Goal: Task Accomplishment & Management: Manage account settings

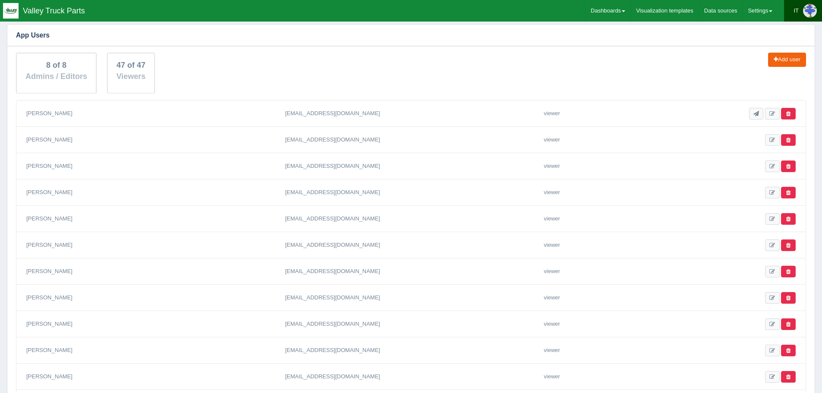
click at [808, 15] on img at bounding box center [810, 11] width 14 height 14
click at [758, 8] on link "Settings" at bounding box center [760, 11] width 35 height 22
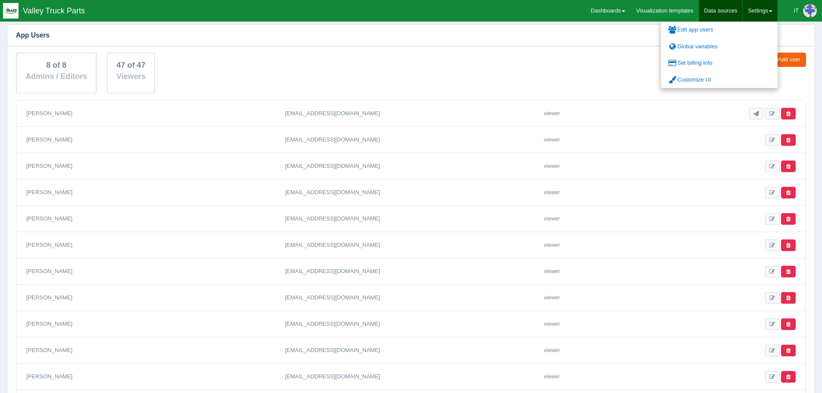
click at [719, 11] on link "Data sources" at bounding box center [721, 11] width 44 height 22
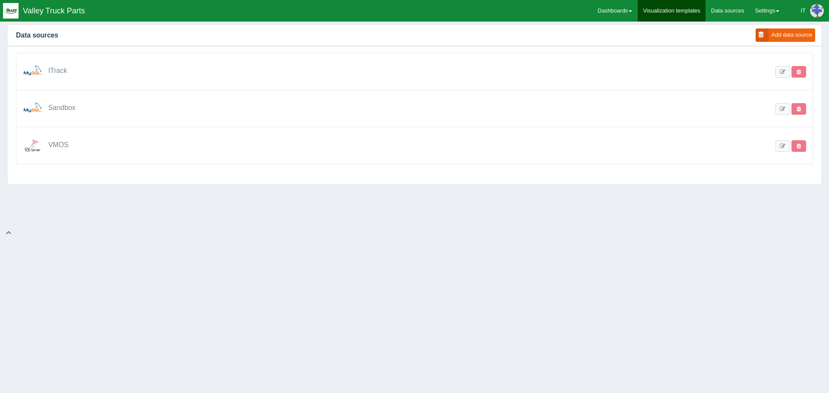
click at [651, 7] on link "Visualization templates" at bounding box center [672, 11] width 68 height 22
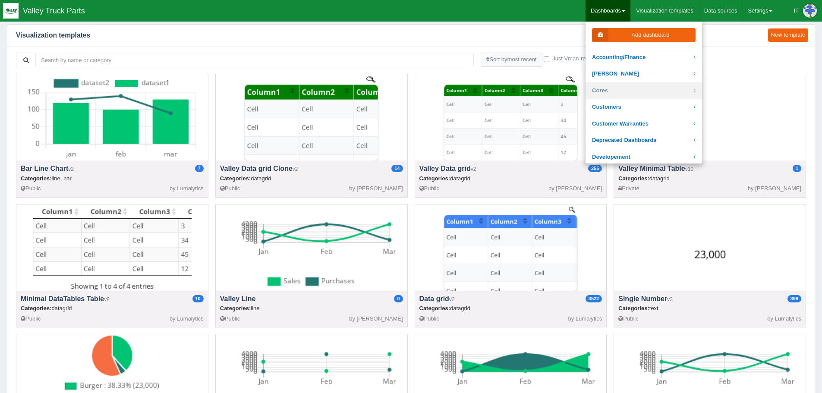
click at [616, 86] on link "Cores" at bounding box center [644, 90] width 117 height 17
click at [618, 101] on link "Core Inventory" at bounding box center [644, 107] width 117 height 17
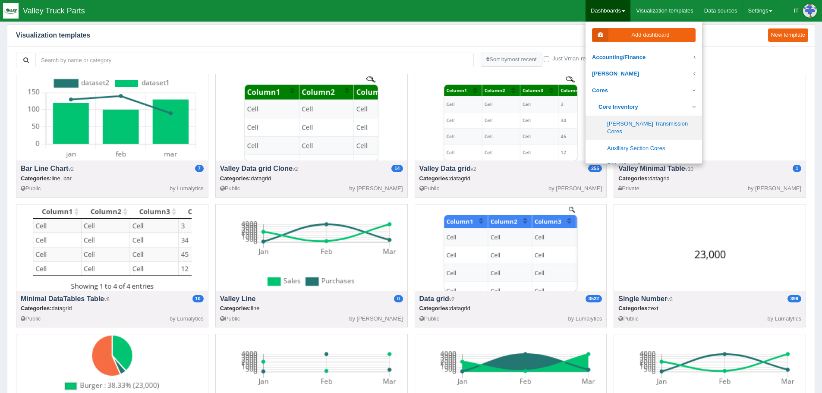
click at [631, 130] on link "[PERSON_NAME] Transmission Cores" at bounding box center [644, 128] width 117 height 25
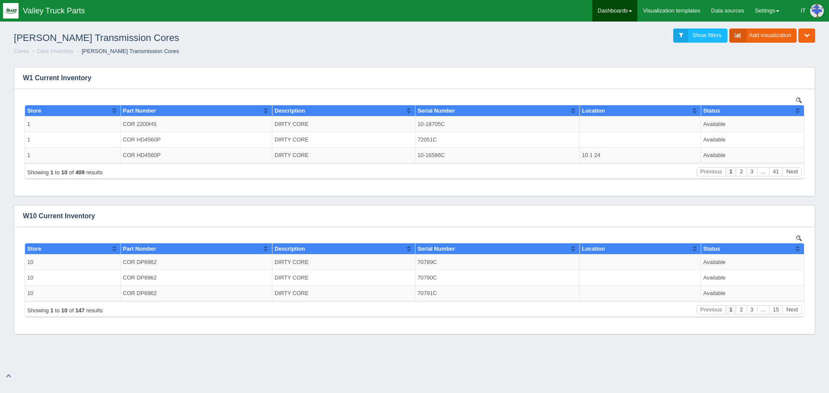
click at [627, 8] on link "Dashboards" at bounding box center [614, 11] width 45 height 22
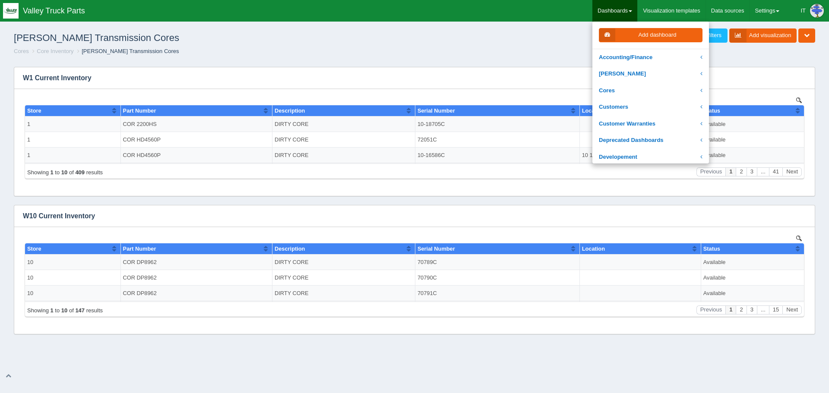
click at [627, 8] on link "Dashboards" at bounding box center [614, 11] width 45 height 22
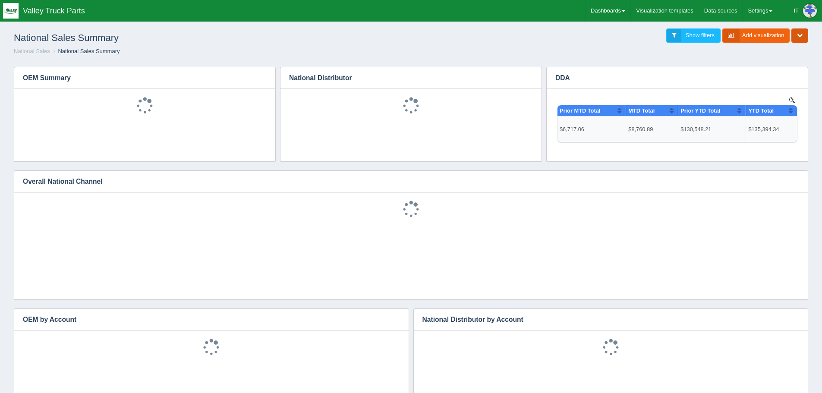
click at [798, 39] on button "button" at bounding box center [800, 35] width 17 height 14
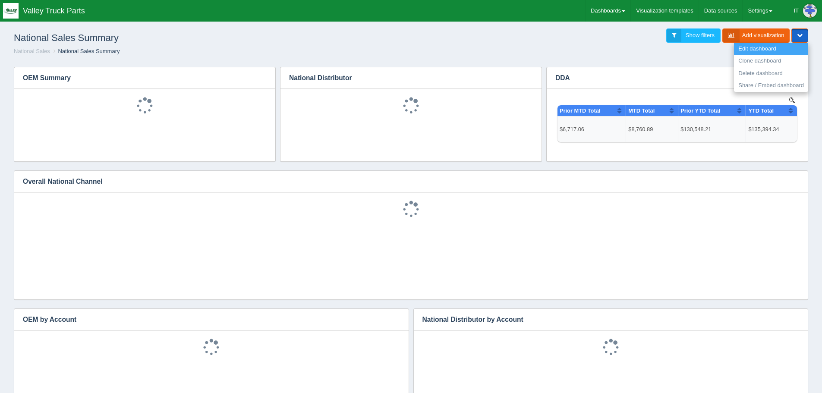
click at [773, 51] on link "Edit dashboard" at bounding box center [771, 49] width 74 height 13
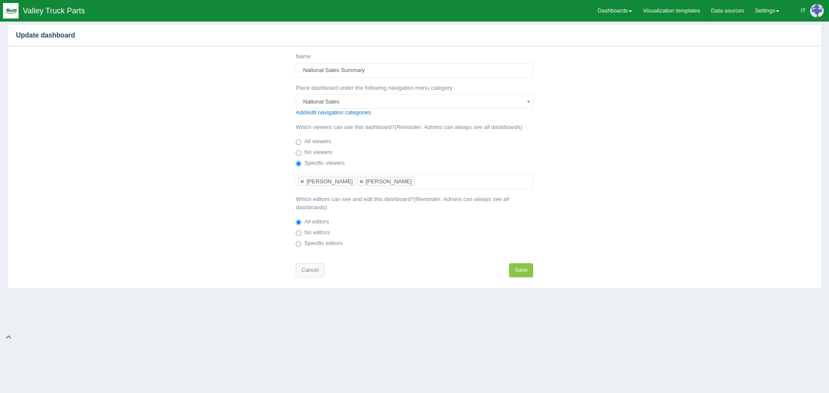
scroll to position [7, 0]
click at [414, 182] on input "text" at bounding box center [421, 182] width 15 height 14
type input "cody"
select select "7013"
click at [518, 271] on button "Save" at bounding box center [521, 270] width 24 height 14
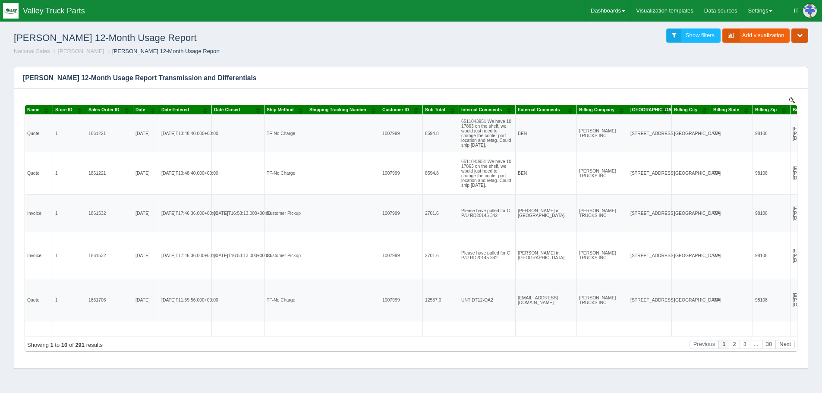
click at [802, 36] on icon "button" at bounding box center [800, 35] width 6 height 6
click at [758, 50] on link "Edit dashboard" at bounding box center [771, 49] width 74 height 13
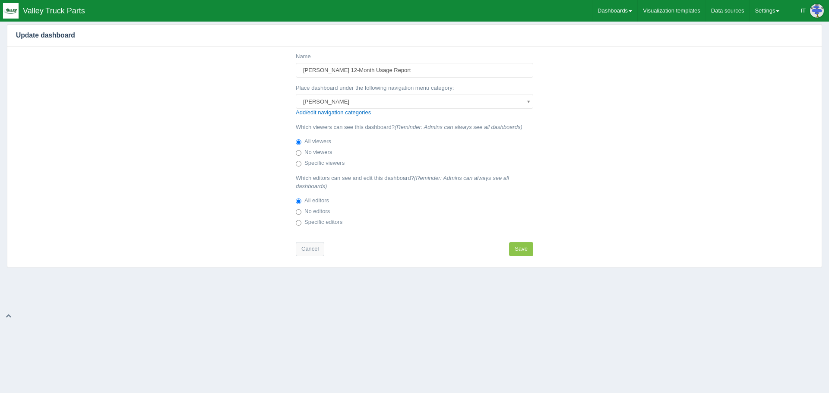
click at [201, 133] on div "Name [PERSON_NAME] 12-Month Usage Report Place dashboard under the following na…" at bounding box center [414, 156] width 814 height 221
click at [314, 251] on link "Cancel" at bounding box center [310, 249] width 28 height 14
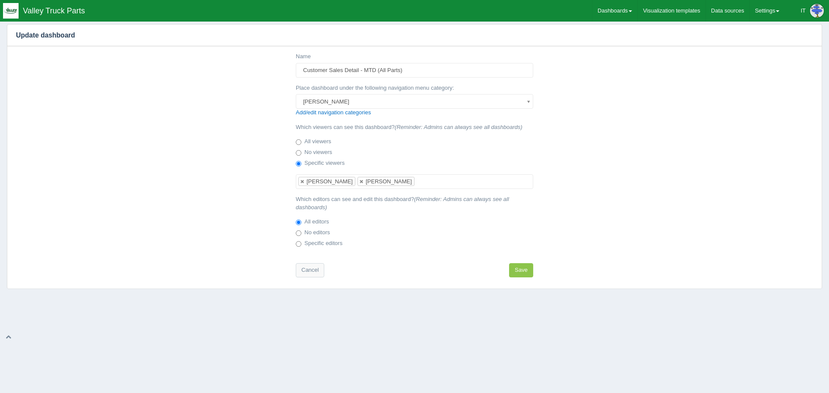
scroll to position [7, 0]
click at [410, 182] on ul "Darrin Carroll Josh Smith" at bounding box center [414, 181] width 237 height 15
type input "cody"
select select "7013"
click at [521, 273] on button "Save" at bounding box center [521, 270] width 24 height 14
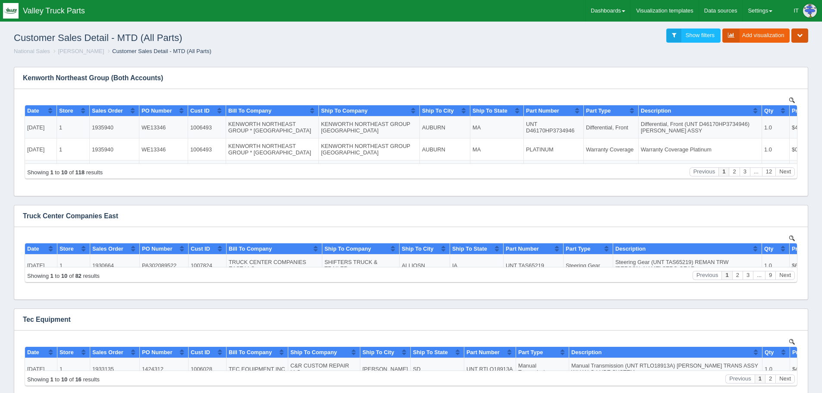
click at [804, 35] on button "button" at bounding box center [800, 35] width 17 height 14
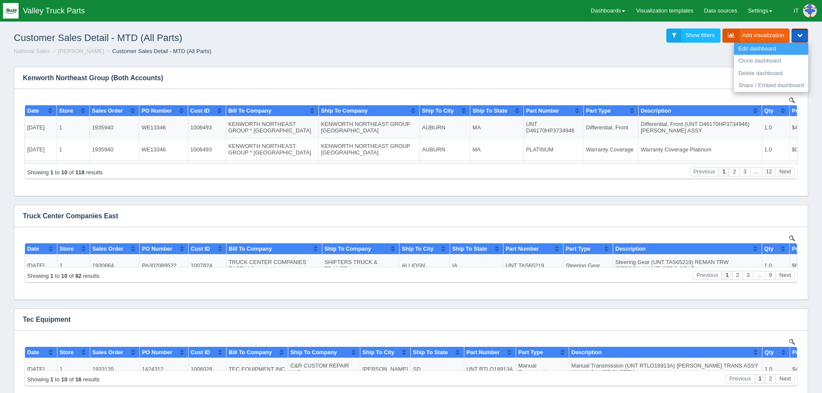
click at [763, 47] on link "Edit dashboard" at bounding box center [771, 49] width 74 height 13
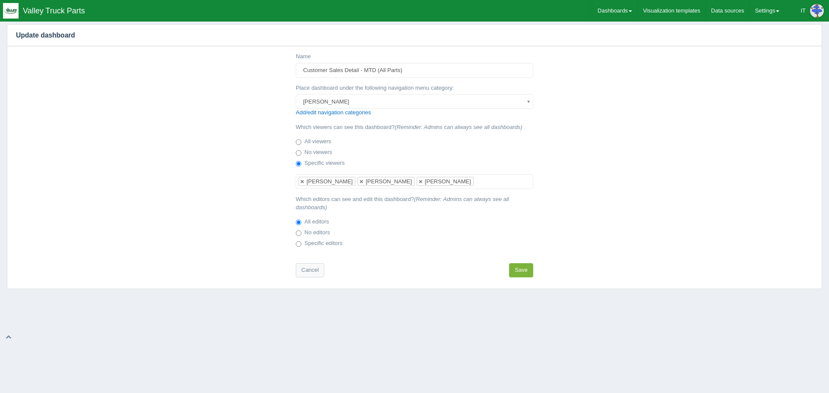
click at [524, 268] on button "Save" at bounding box center [521, 270] width 24 height 14
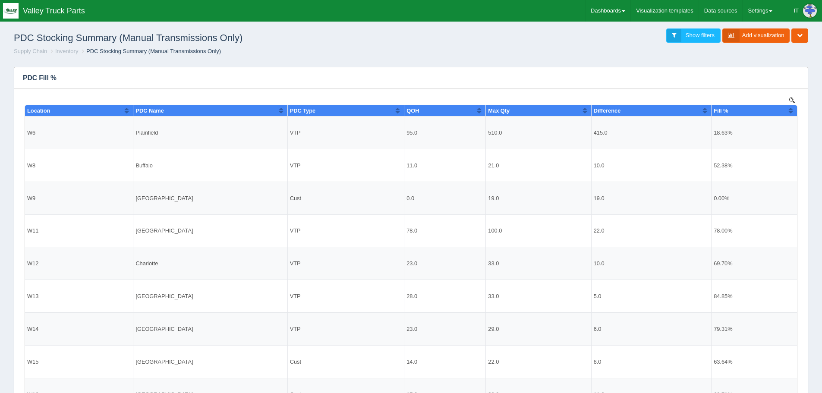
scroll to position [190, 777]
click at [803, 34] on button "button" at bounding box center [800, 35] width 17 height 14
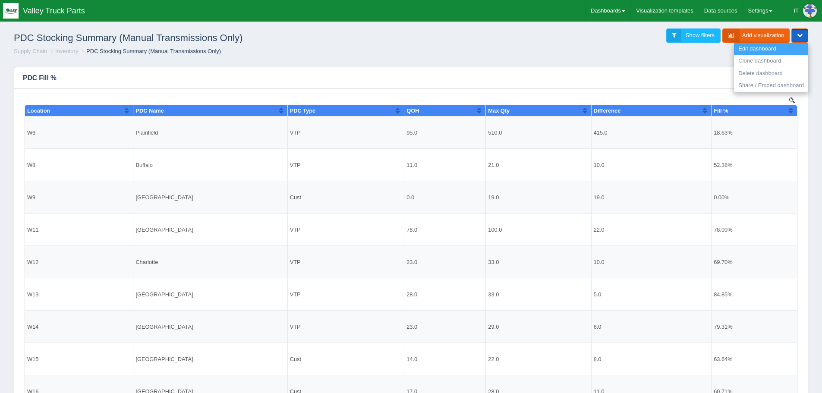
click at [773, 51] on link "Edit dashboard" at bounding box center [771, 49] width 74 height 13
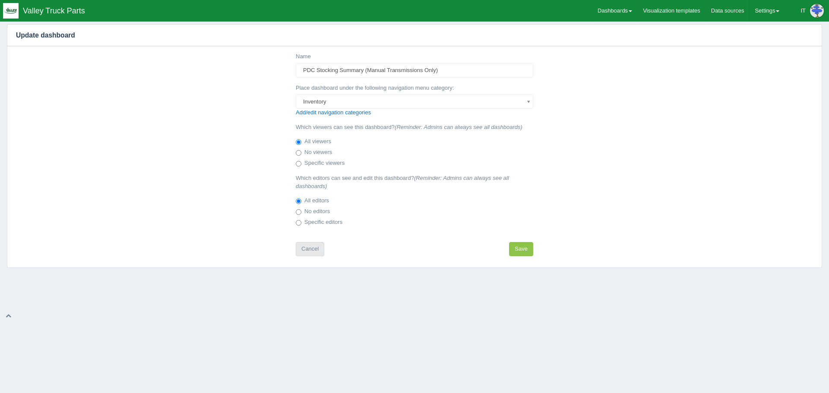
click at [316, 253] on link "Cancel" at bounding box center [310, 249] width 28 height 14
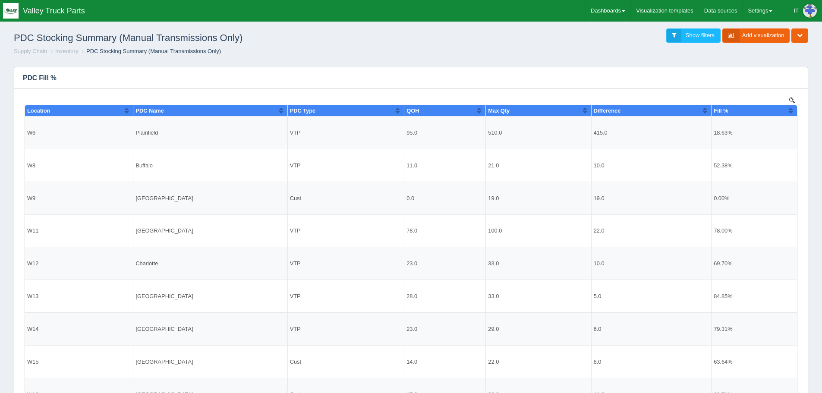
scroll to position [190, 777]
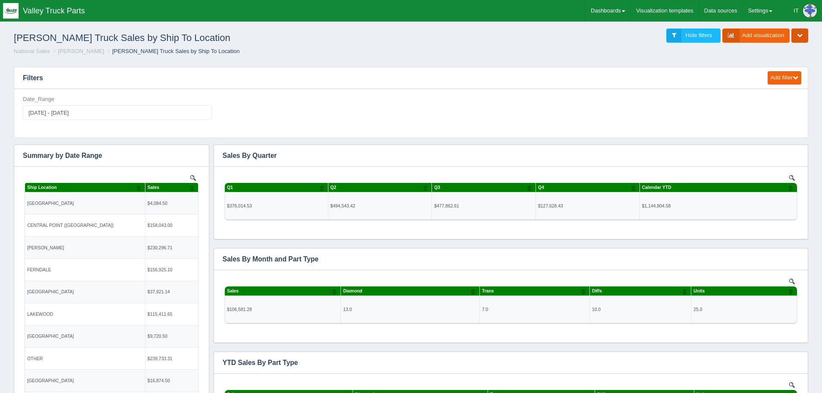
click at [798, 36] on icon "button" at bounding box center [800, 35] width 6 height 6
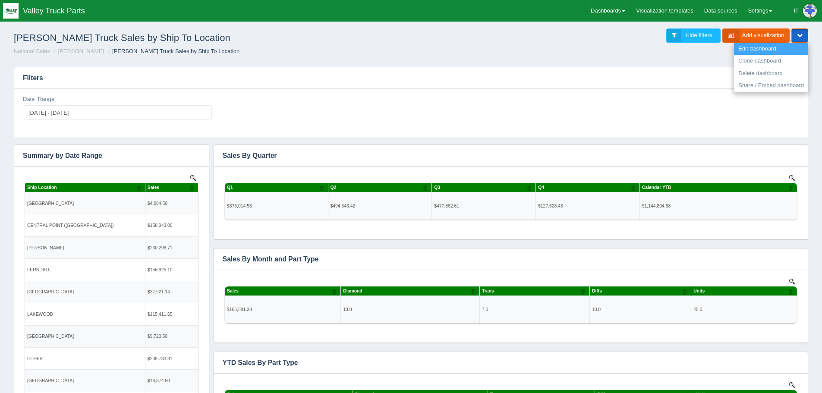
click at [767, 52] on link "Edit dashboard" at bounding box center [771, 49] width 74 height 13
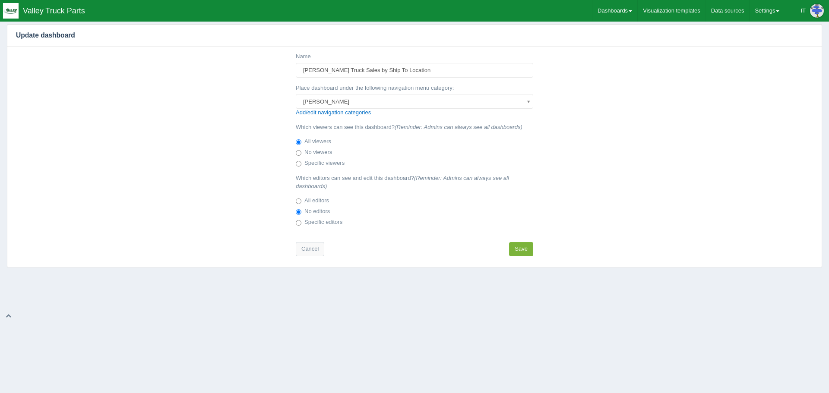
click at [521, 249] on button "Save" at bounding box center [521, 249] width 24 height 14
